Goal: Information Seeking & Learning: Learn about a topic

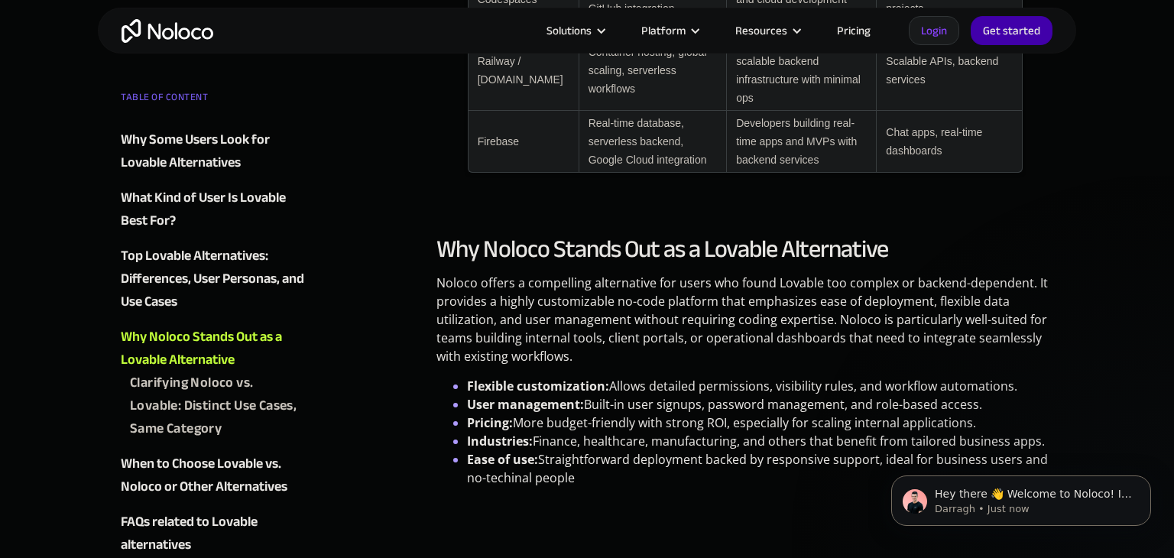
click at [543, 234] on h2 "Why Noloco Stands Out as a Lovable Alternative" at bounding box center [745, 249] width 617 height 31
click at [522, 234] on h2 "Why Noloco Stands Out as a Lovable Alternative" at bounding box center [745, 249] width 617 height 31
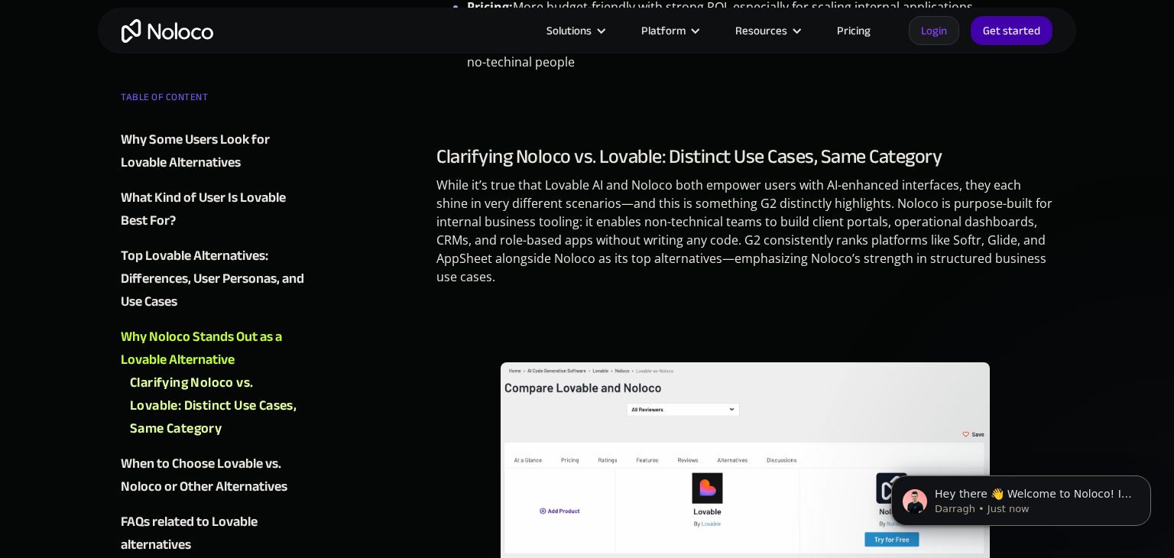
scroll to position [2379, 0]
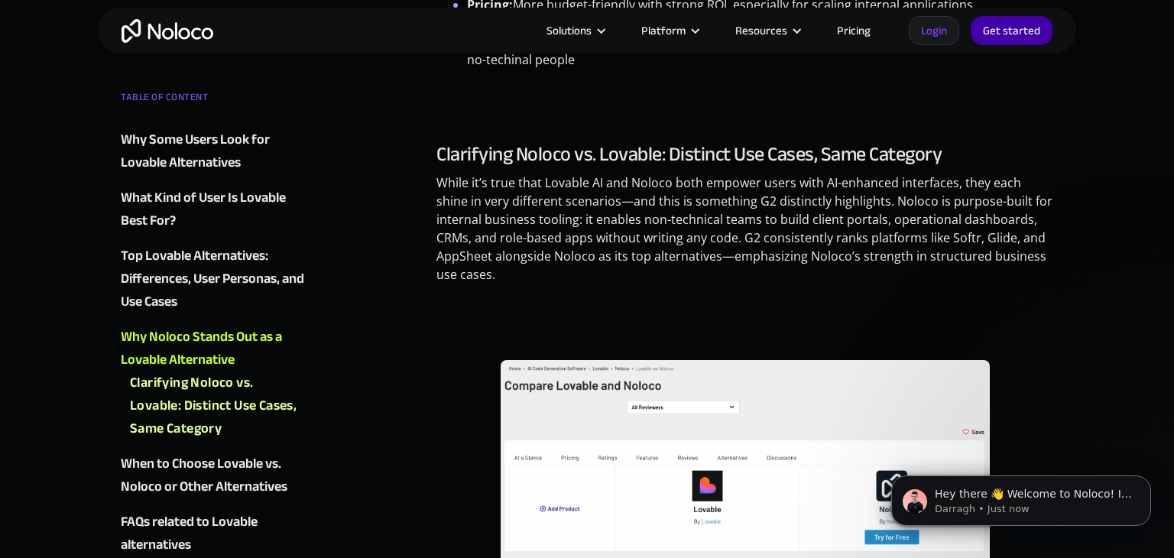
click at [404, 322] on div "TABLE OF CONTENT Why Some Users Look for Lovable Alternatives What Kind of User…" at bounding box center [587, 398] width 948 height 4806
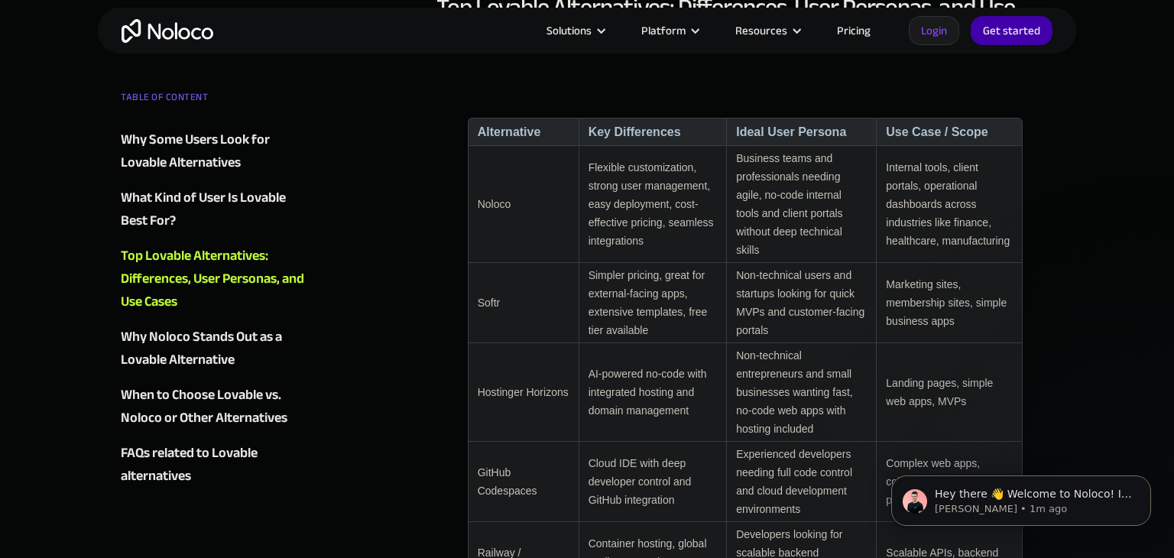
scroll to position [1467, 0]
click at [494, 181] on td "Noloco" at bounding box center [523, 206] width 111 height 117
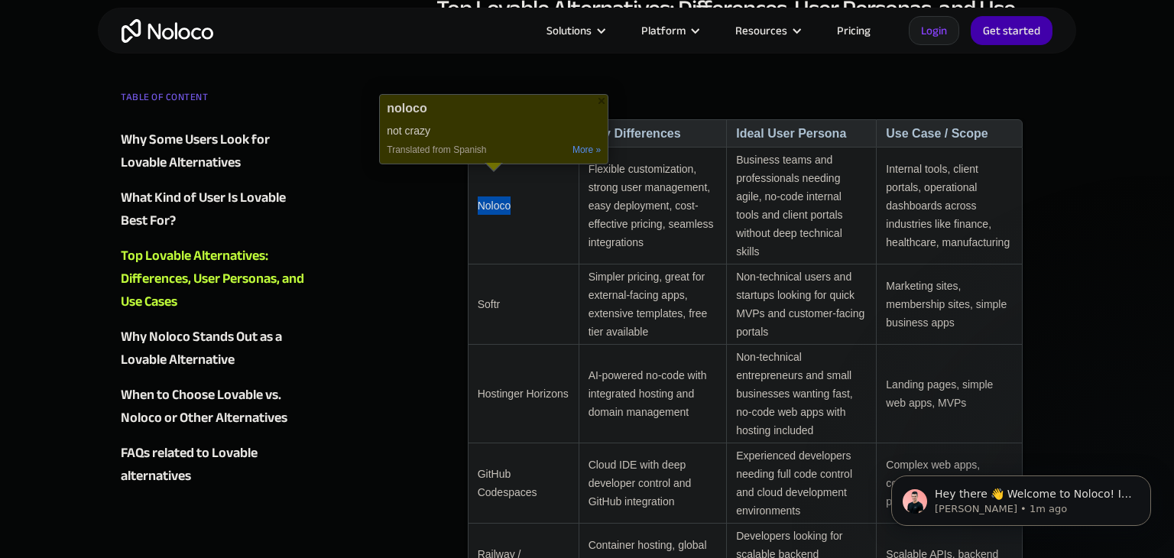
copy td "Noloco"
click at [668, 265] on td "Simpler pricing, great for external-facing apps, extensive templates, free tier…" at bounding box center [653, 305] width 148 height 80
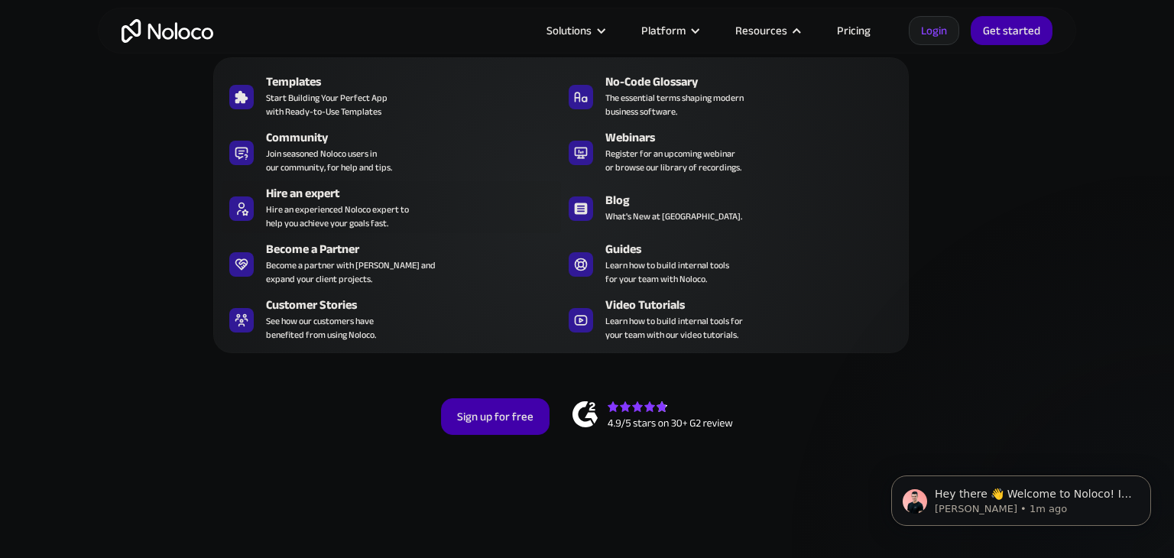
scroll to position [1379, 0]
